Goal: Task Accomplishment & Management: Manage account settings

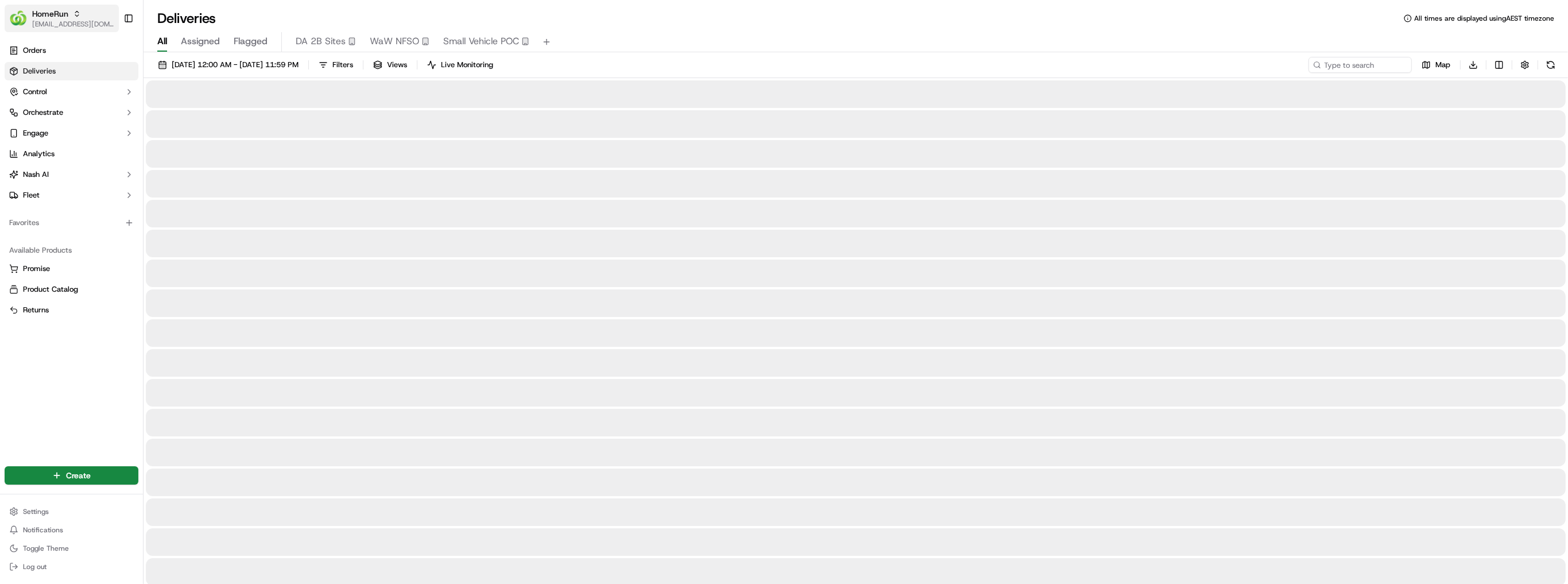
click at [32, 27] on span "[EMAIL_ADDRESS][DOMAIN_NAME]" at bounding box center [73, 24] width 82 height 9
click at [190, 89] on div "MILKRUN" at bounding box center [208, 83] width 167 height 23
click at [154, 79] on span "MILKRUN" at bounding box center [163, 83] width 31 height 11
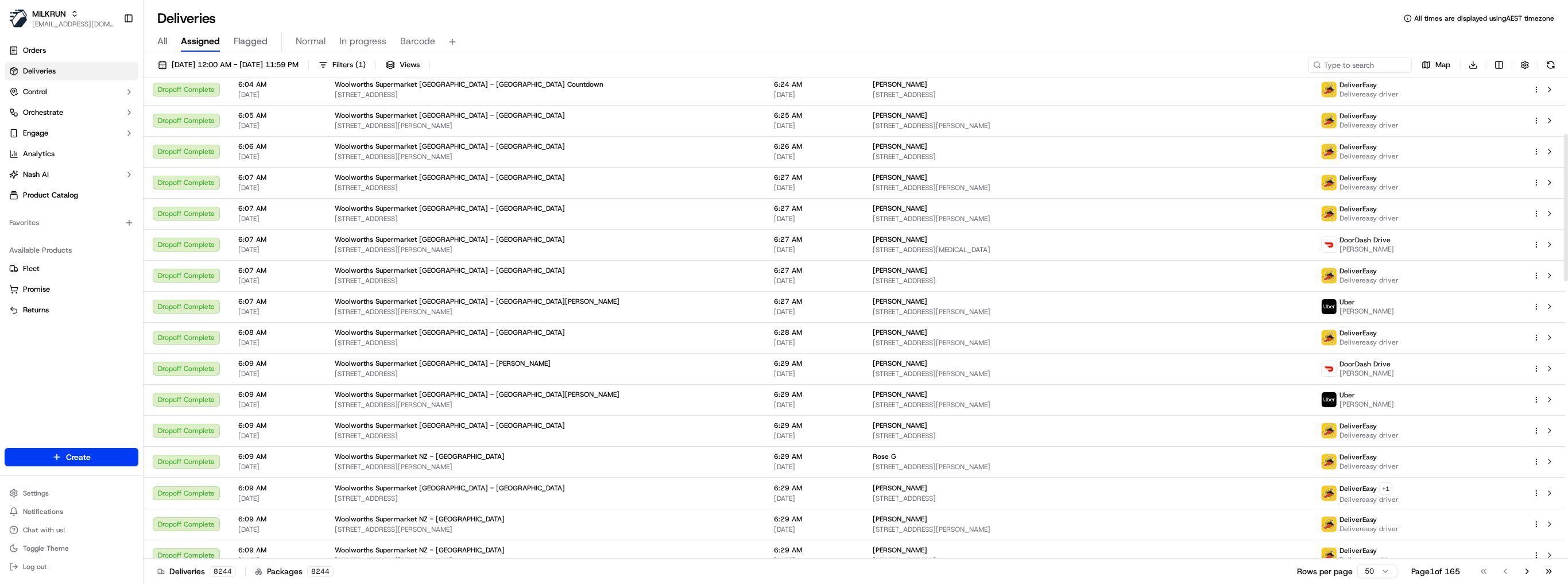
scroll to position [183, 0]
click at [371, 64] on button "Filters ( 1 )" at bounding box center [342, 64] width 57 height 16
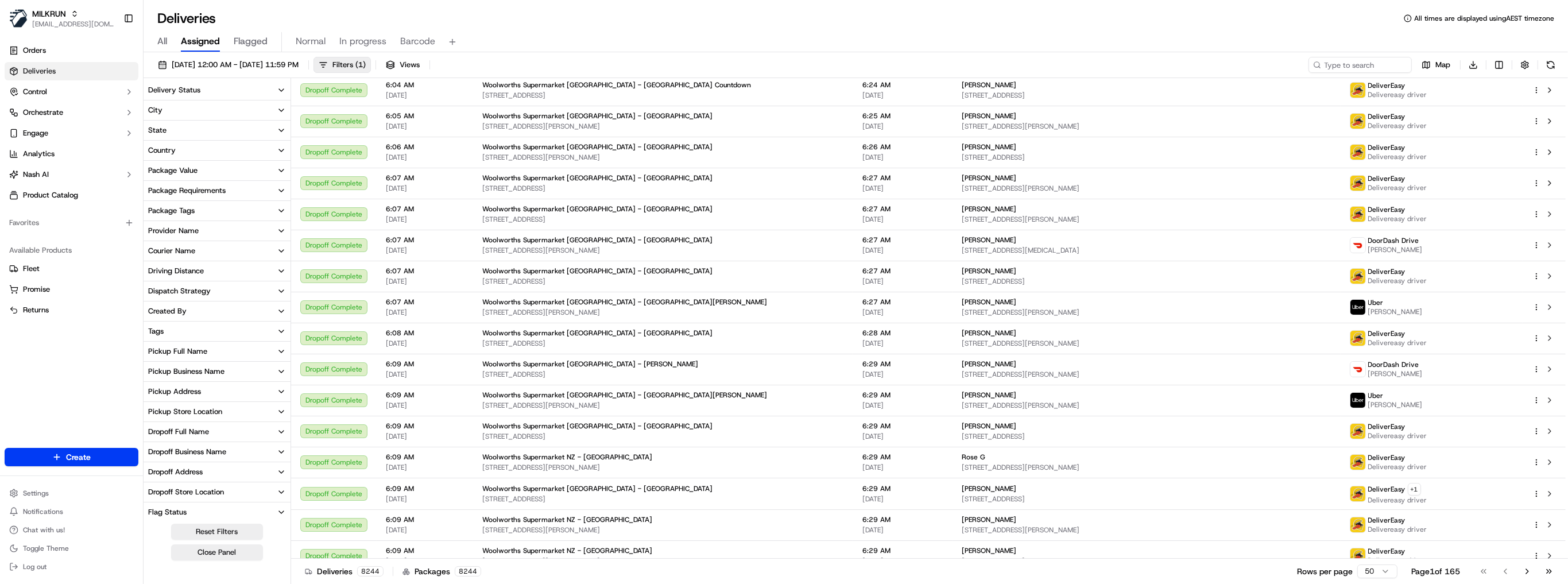
click at [176, 149] on button "Country" at bounding box center [217, 151] width 147 height 20
click at [285, 150] on icon "button" at bounding box center [281, 150] width 9 height 9
click at [270, 148] on button "Country" at bounding box center [217, 151] width 147 height 20
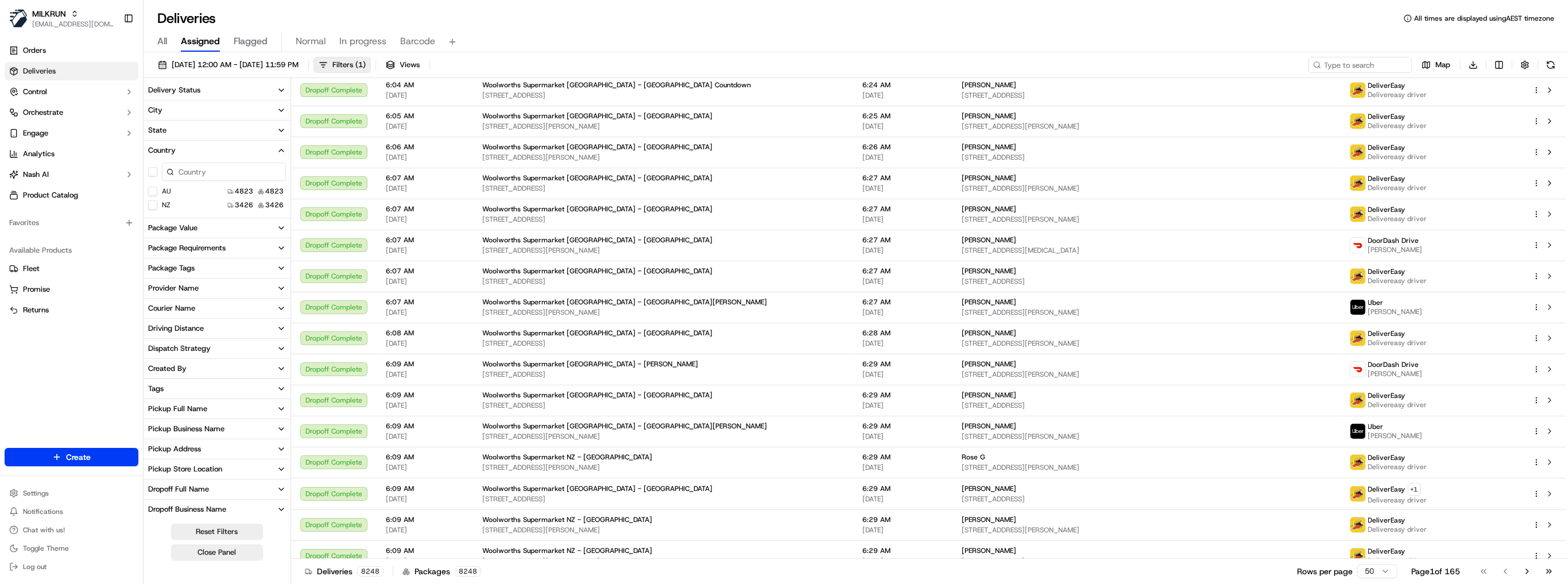
click at [151, 193] on button "AU" at bounding box center [152, 190] width 9 height 9
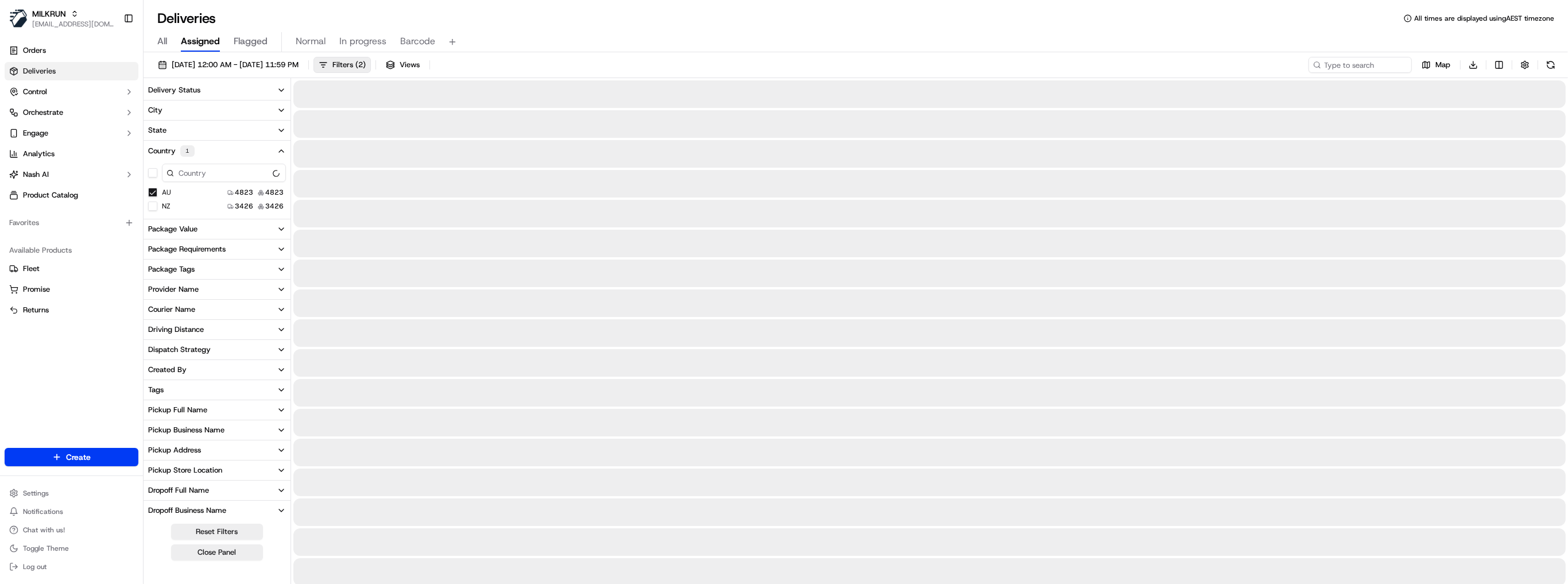
scroll to position [140, 0]
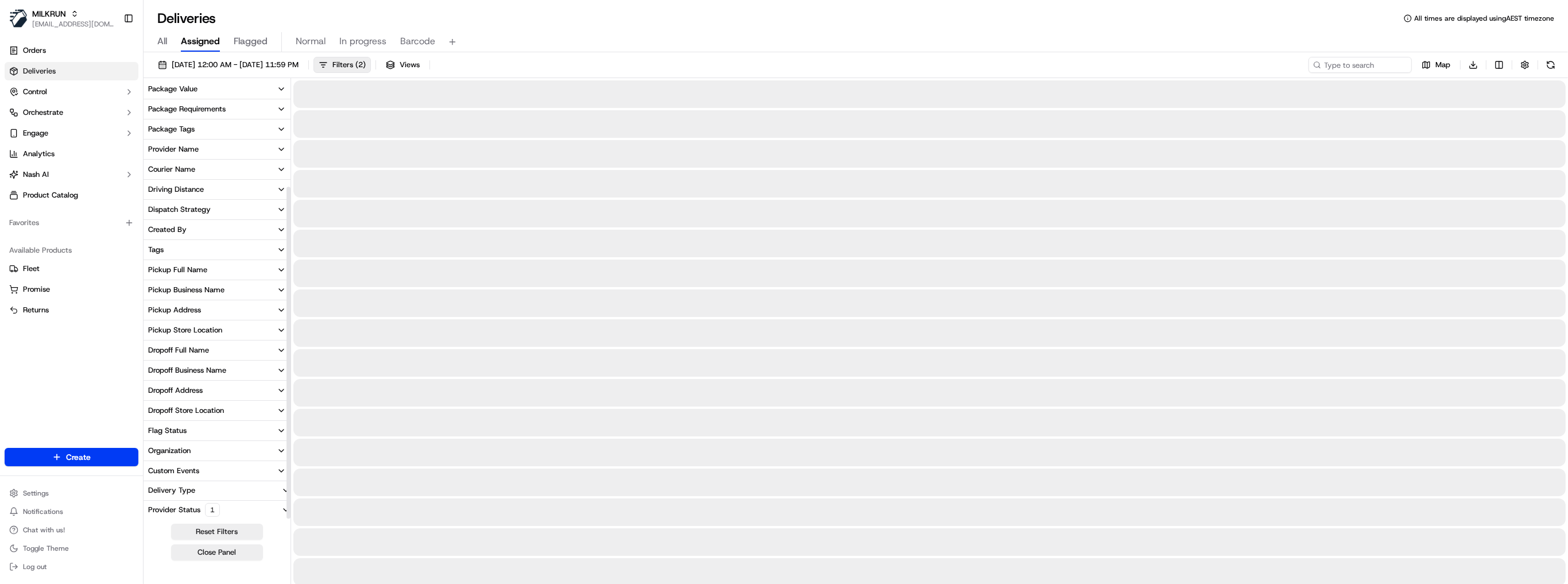
drag, startPoint x: 582, startPoint y: 54, endPoint x: 528, endPoint y: 6, distance: 72.2
click at [556, 40] on div "All Assigned Flagged Normal In progress Barcode" at bounding box center [856, 42] width 1424 height 20
